Goal: Find specific page/section: Find specific page/section

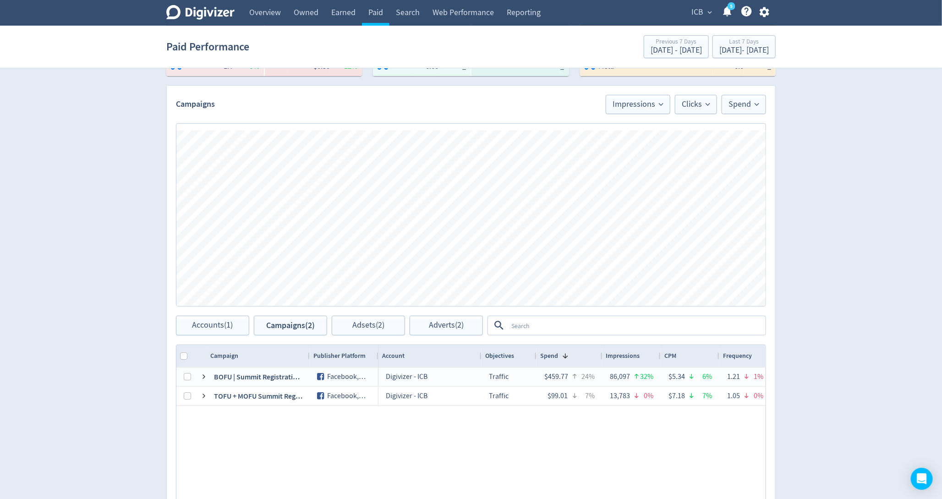
scroll to position [300, 0]
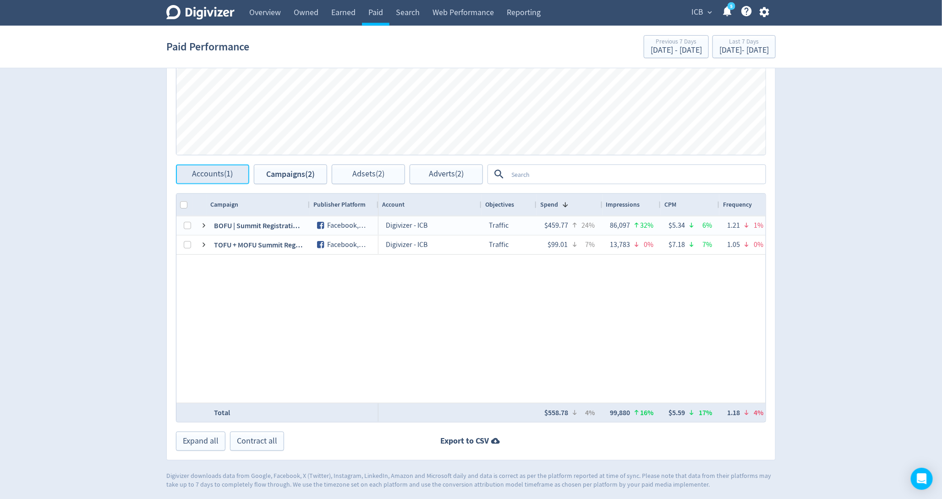
click at [212, 175] on span "Accounts (1)" at bounding box center [212, 174] width 41 height 9
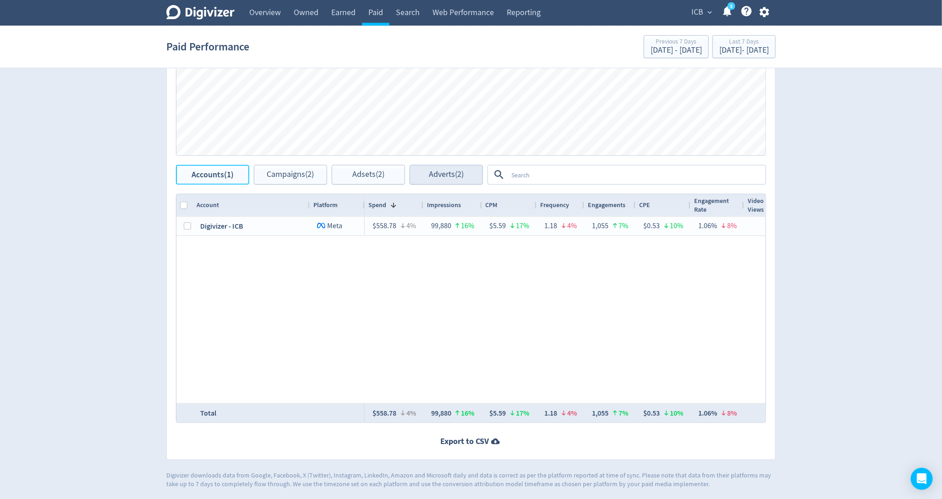
scroll to position [54, 0]
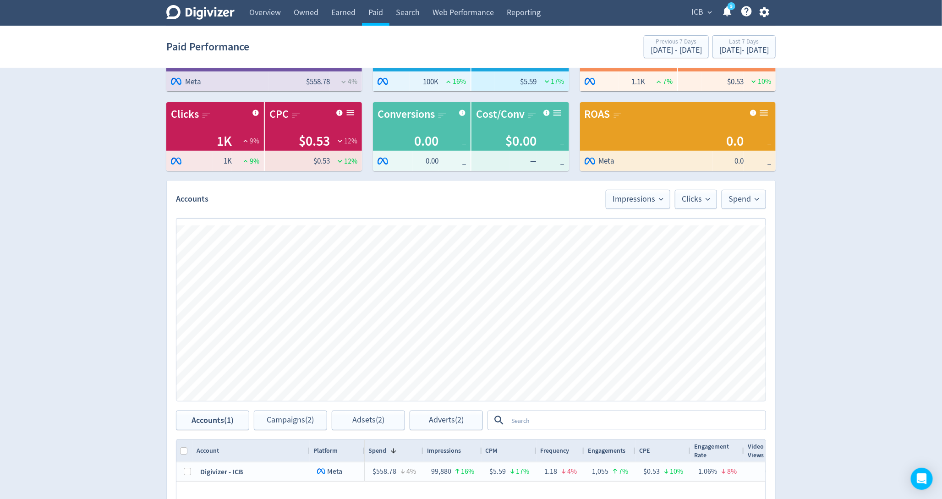
click at [702, 12] on span "ICB" at bounding box center [698, 12] width 12 height 15
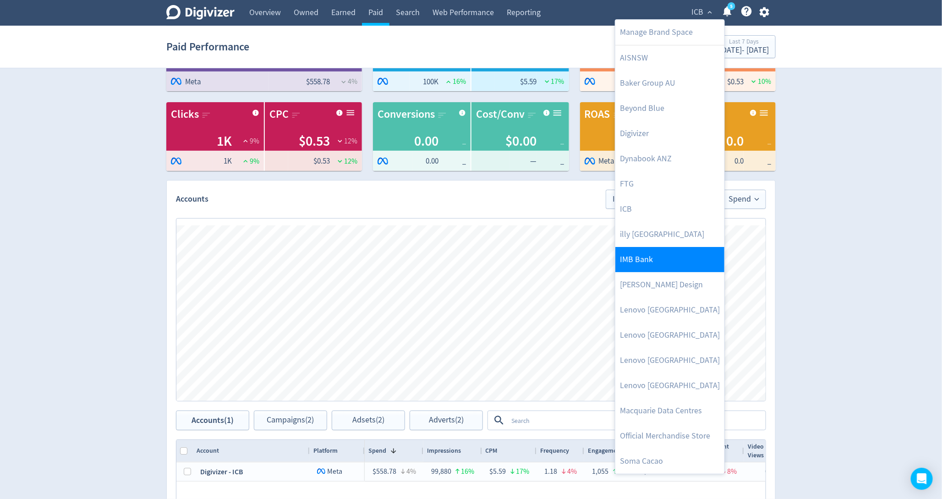
click at [640, 265] on link "IMB Bank" at bounding box center [670, 259] width 109 height 25
